Goal: Communication & Community: Answer question/provide support

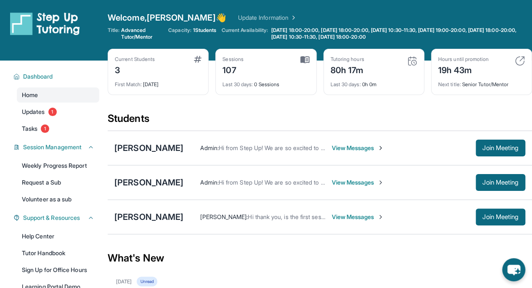
click at [29, 126] on span "Tasks" at bounding box center [30, 129] width 16 height 8
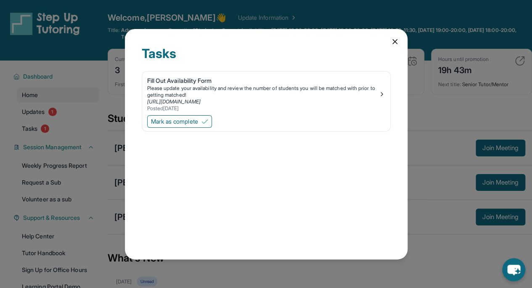
click at [397, 40] on icon at bounding box center [395, 41] width 8 height 8
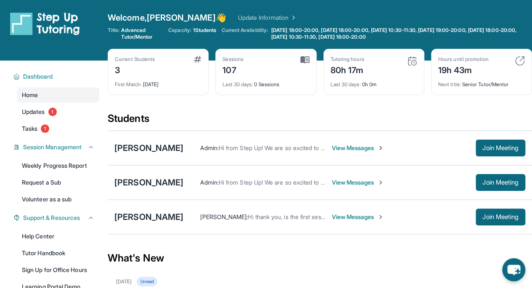
click at [77, 112] on link "Updates 1" at bounding box center [58, 111] width 82 height 15
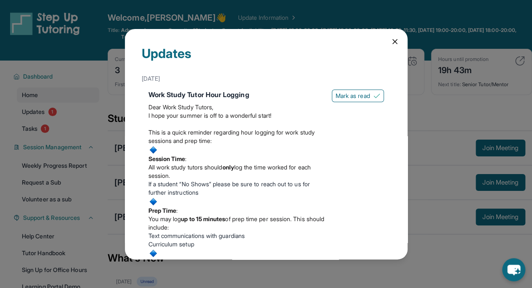
click at [351, 94] on span "Mark as read" at bounding box center [353, 96] width 35 height 8
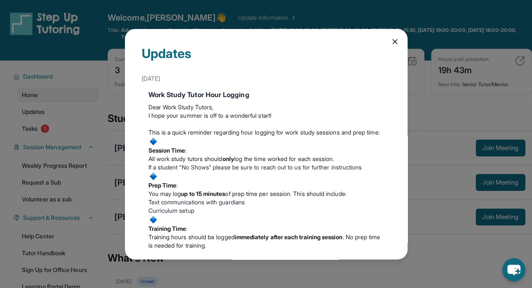
click at [391, 40] on icon at bounding box center [395, 41] width 8 height 8
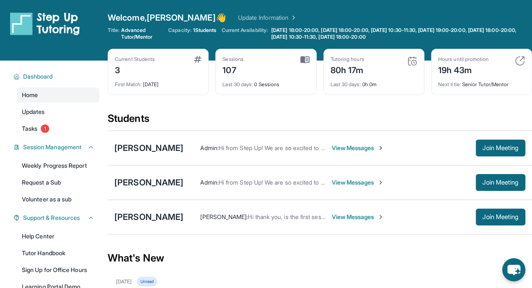
click at [380, 149] on span "View Messages" at bounding box center [358, 148] width 53 height 8
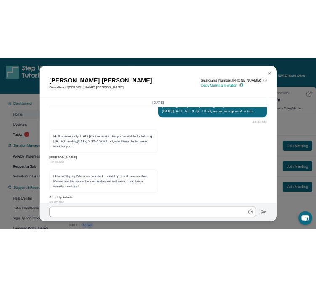
scroll to position [867, 0]
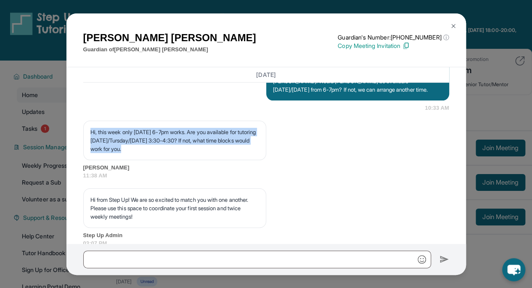
drag, startPoint x: 165, startPoint y: 172, endPoint x: 91, endPoint y: 154, distance: 76.7
click at [91, 153] on p "Hi, this week only [DATE] 6-7pm works. Are you available for tutoring [DATE]/Tu…" at bounding box center [174, 140] width 169 height 25
copy p "Hi, this week only [DATE] 6-7pm works. Are you available for tutoring [DATE]/Tu…"
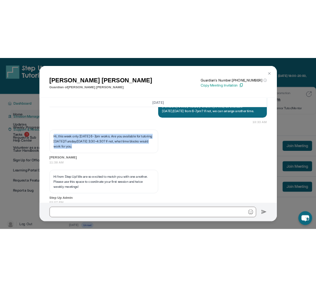
scroll to position [1044, 0]
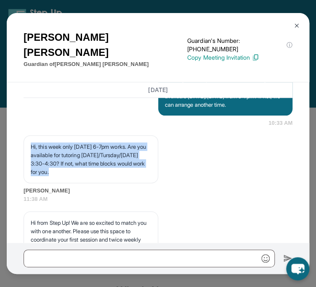
click at [292, 24] on button at bounding box center [296, 25] width 17 height 17
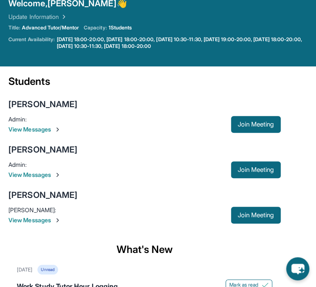
scroll to position [49, 0]
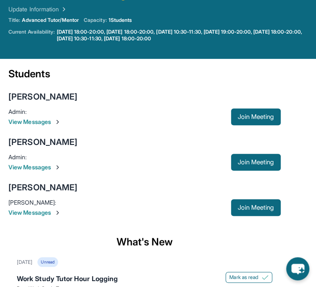
click at [47, 215] on span "View Messages" at bounding box center [119, 213] width 223 height 8
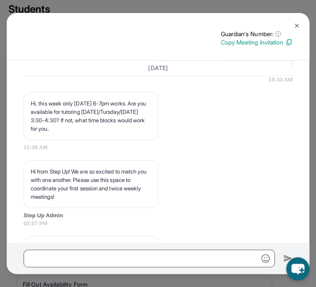
scroll to position [1057, 0]
click at [293, 22] on button at bounding box center [296, 25] width 17 height 17
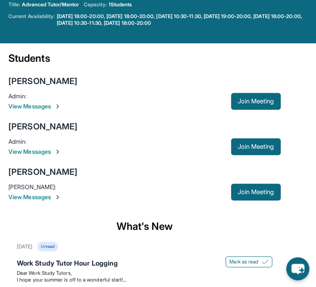
scroll to position [57, 0]
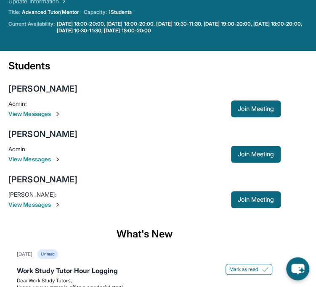
click at [55, 111] on span "View Messages" at bounding box center [119, 114] width 223 height 8
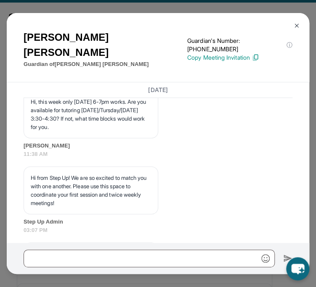
scroll to position [1087, 0]
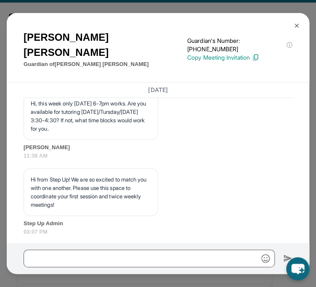
click at [297, 24] on img at bounding box center [296, 25] width 7 height 7
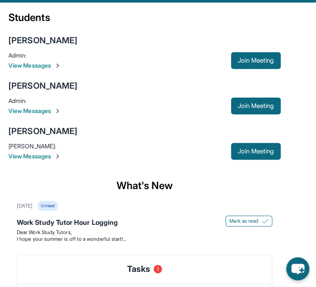
click at [50, 112] on span "View Messages" at bounding box center [119, 111] width 223 height 8
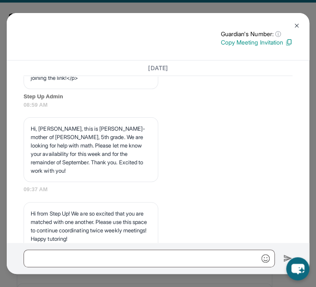
scroll to position [687, 0]
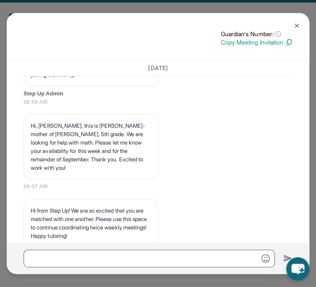
click at [300, 23] on button at bounding box center [296, 25] width 17 height 17
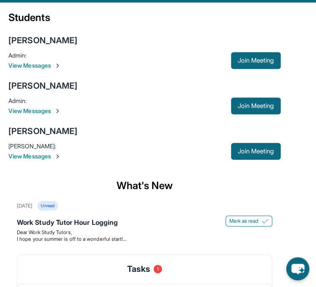
click at [55, 154] on span "View Messages" at bounding box center [119, 156] width 223 height 8
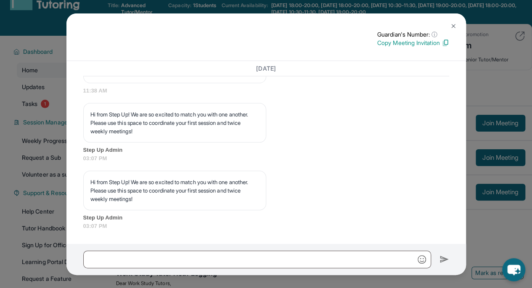
scroll to position [24, 0]
click at [454, 23] on img at bounding box center [453, 26] width 7 height 7
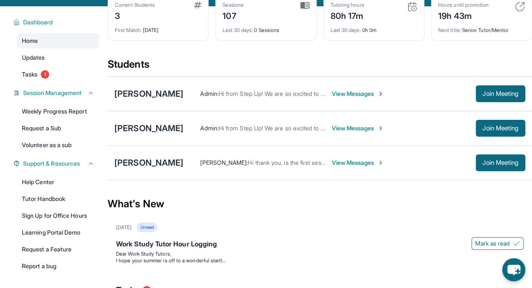
scroll to position [56, 0]
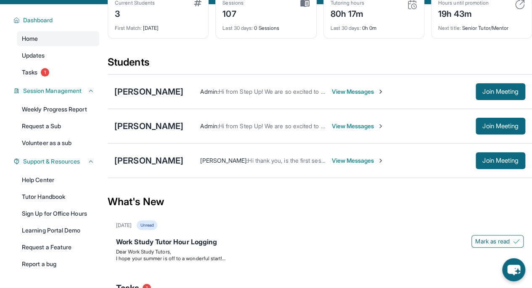
click at [354, 160] on span "View Messages" at bounding box center [358, 161] width 53 height 8
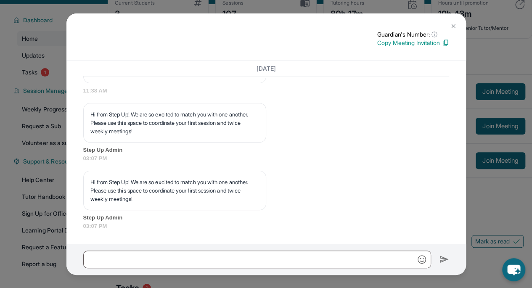
scroll to position [950, 0]
click at [453, 24] on img at bounding box center [453, 26] width 7 height 7
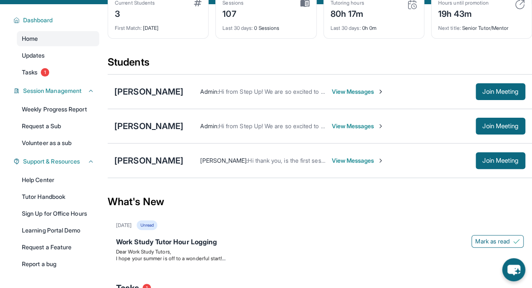
scroll to position [0, 0]
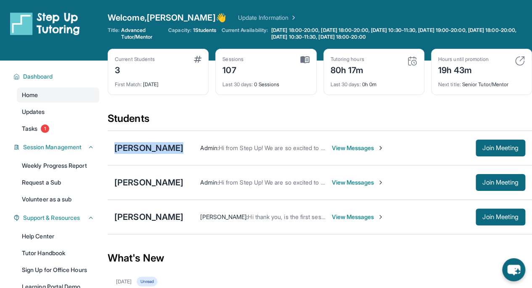
drag, startPoint x: 172, startPoint y: 149, endPoint x: 188, endPoint y: 119, distance: 33.7
click at [188, 119] on section "Students [PERSON_NAME] Admin : Hi from Step Up! We are so excited to match you …" at bounding box center [320, 176] width 425 height 128
click at [188, 119] on div "Students" at bounding box center [320, 121] width 425 height 19
click at [178, 217] on div "[PERSON_NAME]" at bounding box center [148, 217] width 69 height 12
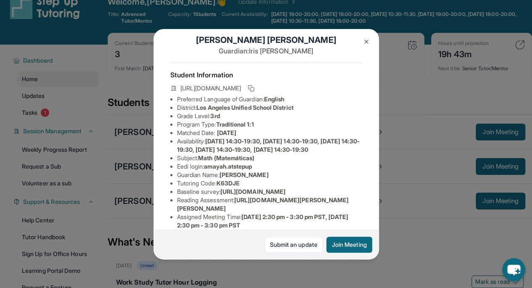
scroll to position [11, 0]
click at [255, 92] on icon at bounding box center [251, 89] width 7 height 7
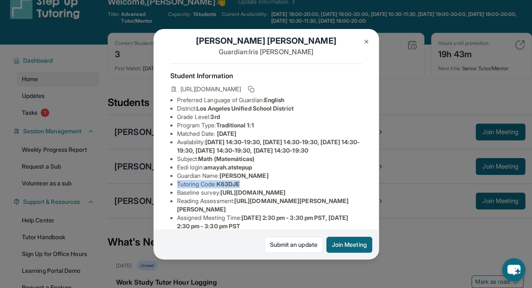
drag, startPoint x: 176, startPoint y: 198, endPoint x: 254, endPoint y: 198, distance: 78.3
click at [254, 198] on ul "Preferred Language of Guardian: English District: [GEOGRAPHIC_DATA] Unified Sch…" at bounding box center [266, 188] width 192 height 185
copy li "Tutoring Code : K63DJE"
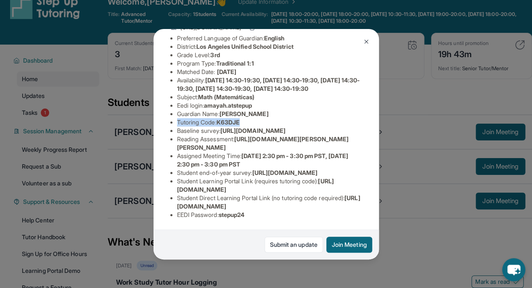
scroll to position [0, 0]
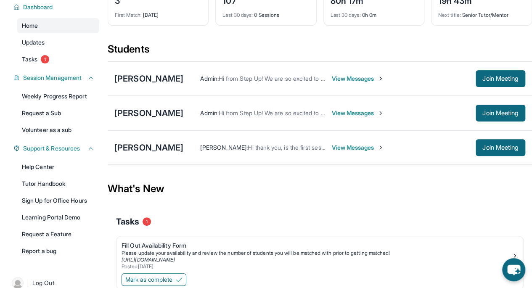
scroll to position [70, 0]
click at [58, 183] on link "Tutor Handbook" at bounding box center [58, 183] width 82 height 15
